Goal: Information Seeking & Learning: Learn about a topic

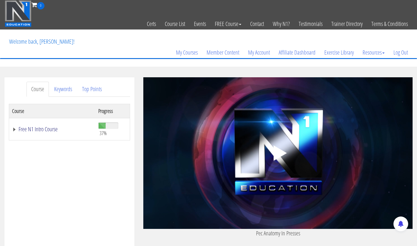
click at [46, 128] on link "Free N1 Intro Course" at bounding box center [52, 129] width 80 height 6
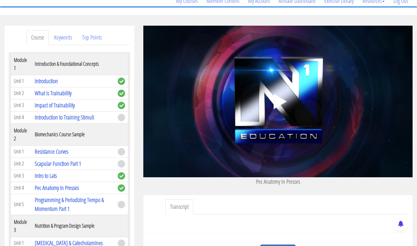
scroll to position [57, 0]
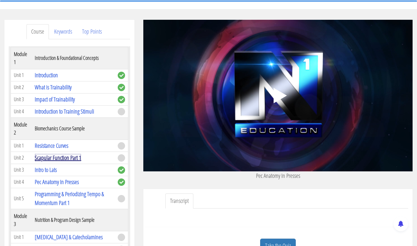
click at [54, 153] on link "Scapular Function Part 1" at bounding box center [58, 157] width 47 height 8
click at [282, 95] on polygon at bounding box center [280, 95] width 13 height 15
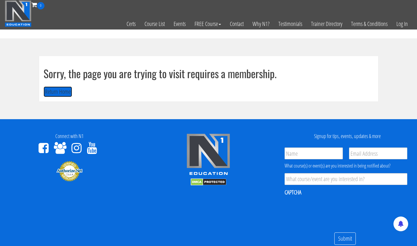
click at [60, 90] on button "Return Home" at bounding box center [58, 91] width 29 height 11
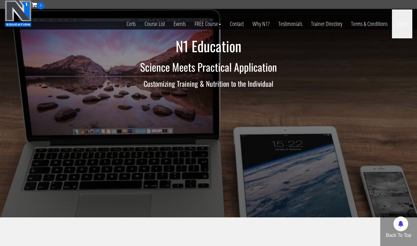
click at [404, 23] on link "Log In" at bounding box center [402, 23] width 20 height 29
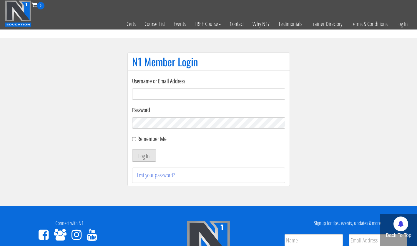
type input "efongyee@Hotmail.com"
click at [139, 157] on button "Log In" at bounding box center [144, 155] width 24 height 12
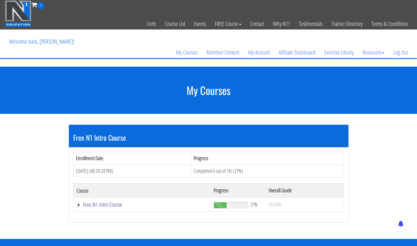
click at [103, 205] on link "Free N1 Intro Course" at bounding box center [143, 204] width 132 height 6
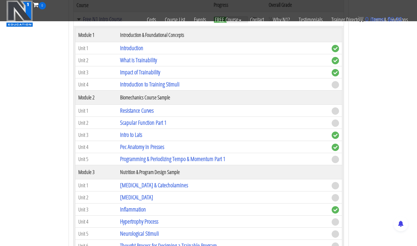
scroll to position [148, 0]
click at [134, 122] on link "Scapular Function Part 1" at bounding box center [143, 122] width 47 height 8
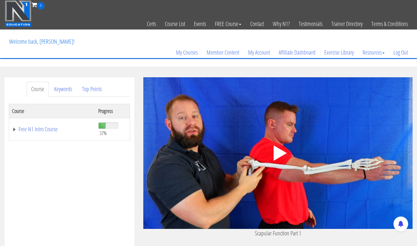
click at [273, 151] on icon ".fp-color-play{opacity:0.65;}.controlbutton{fill:#fff;}" at bounding box center [278, 152] width 37 height 37
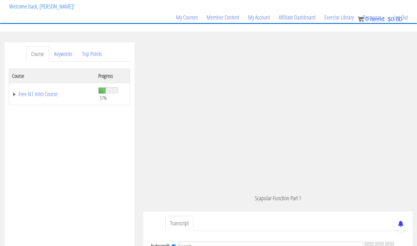
scroll to position [53, 0]
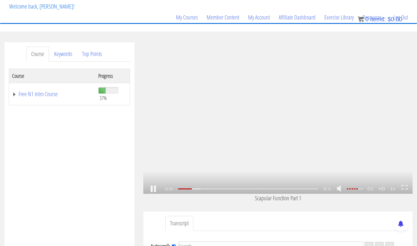
click at [151, 189] on link at bounding box center [153, 189] width 10 height 0
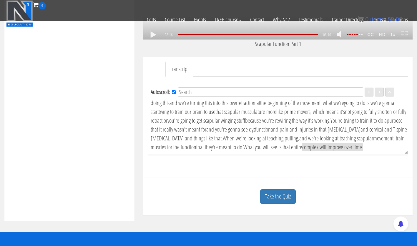
scroll to position [153, 0]
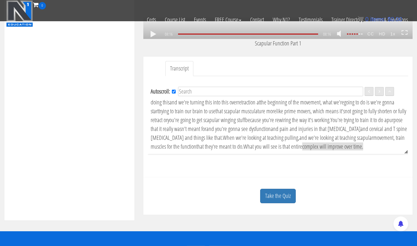
click at [279, 194] on link "Take the Quiz" at bounding box center [278, 196] width 36 height 14
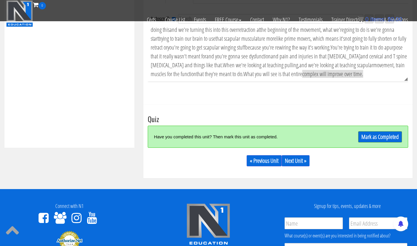
scroll to position [230, 0]
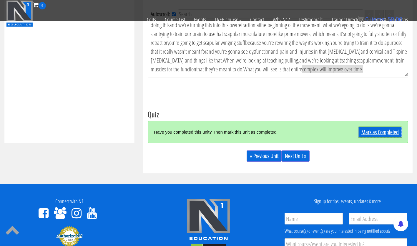
click at [384, 132] on link "Mark as Completed" at bounding box center [380, 131] width 44 height 11
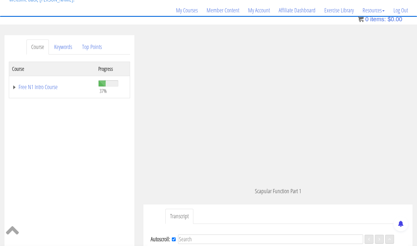
scroll to position [0, 0]
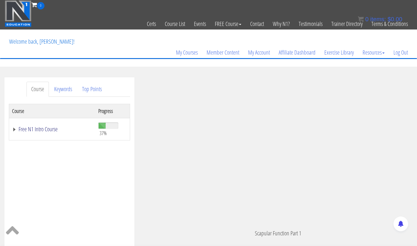
click at [47, 130] on link "Free N1 Intro Course" at bounding box center [52, 129] width 80 height 6
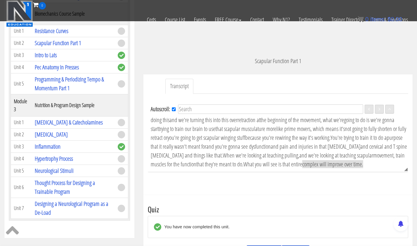
scroll to position [134, 0]
click at [63, 121] on link "[MEDICAL_DATA] & Catecholamines" at bounding box center [69, 123] width 68 height 8
